Goal: Task Accomplishment & Management: Complete application form

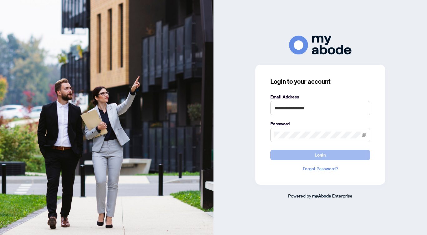
click at [315, 152] on button "Login" at bounding box center [320, 155] width 100 height 11
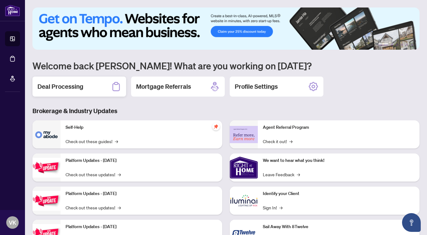
click at [81, 85] on h2 "Deal Processing" at bounding box center [60, 86] width 46 height 9
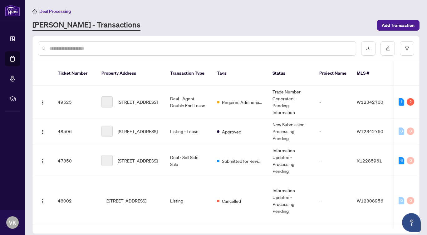
click at [85, 46] on input "text" at bounding box center [200, 48] width 302 height 7
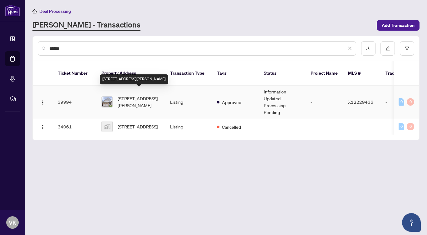
type input "******"
click at [129, 98] on span "[STREET_ADDRESS][PERSON_NAME]" at bounding box center [139, 102] width 42 height 14
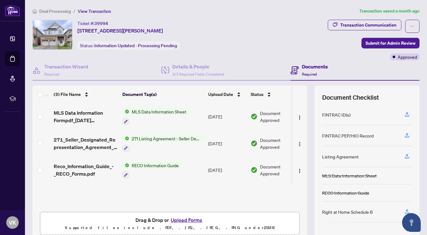
click at [186, 218] on button "Upload Forms" at bounding box center [186, 220] width 35 height 8
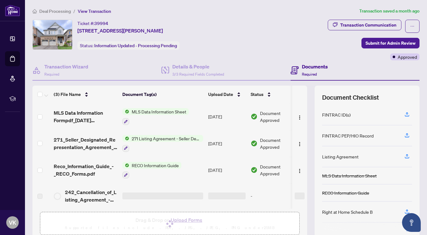
scroll to position [26, 0]
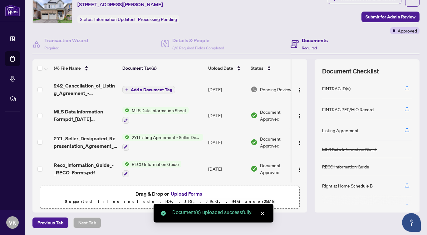
click at [156, 89] on span "Add a Document Tag" at bounding box center [152, 89] width 42 height 4
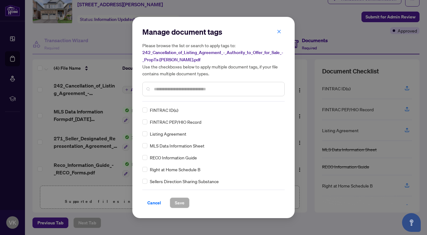
click at [165, 87] on input "text" at bounding box center [217, 89] width 126 height 7
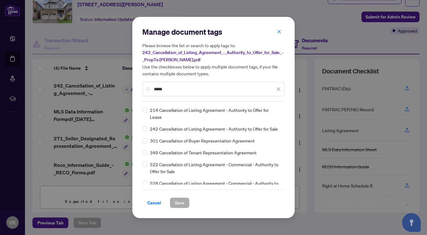
type input "*****"
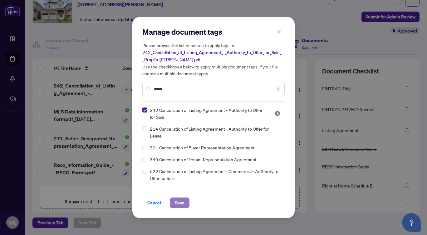
click at [181, 203] on span "Save" at bounding box center [180, 203] width 10 height 10
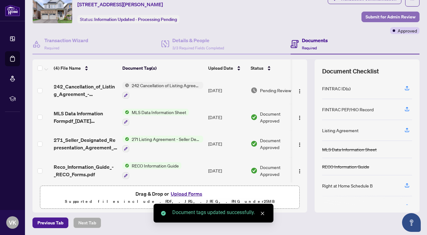
click at [372, 17] on span "Submit for Admin Review" at bounding box center [391, 17] width 50 height 10
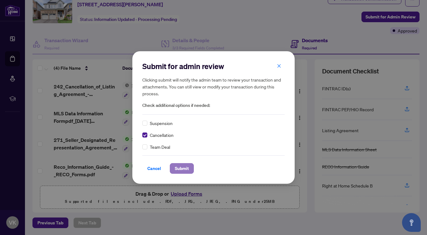
click at [179, 166] on span "Submit" at bounding box center [182, 168] width 14 height 10
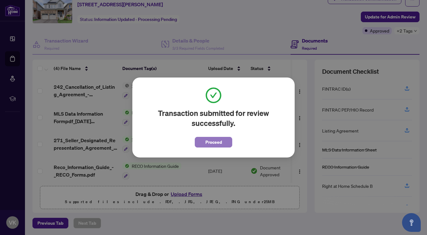
click at [217, 145] on span "Proceed" at bounding box center [213, 142] width 17 height 10
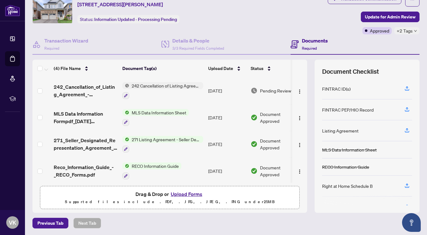
scroll to position [0, 0]
